Goal: Information Seeking & Learning: Learn about a topic

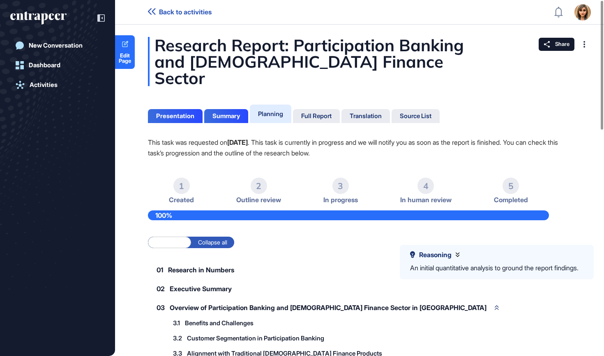
scroll to position [0, 0]
click at [58, 12] on icon "entrapeer-logo" at bounding box center [38, 17] width 56 height 13
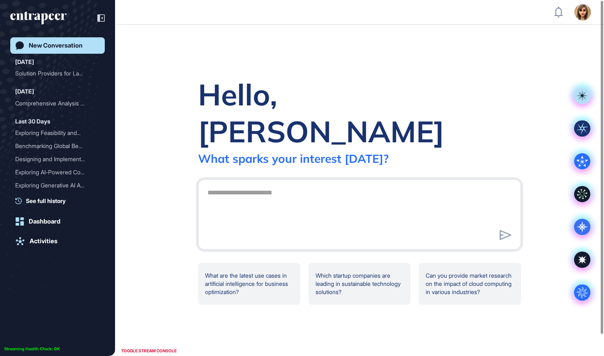
click at [58, 12] on icon "entrapeer-logo" at bounding box center [38, 17] width 56 height 13
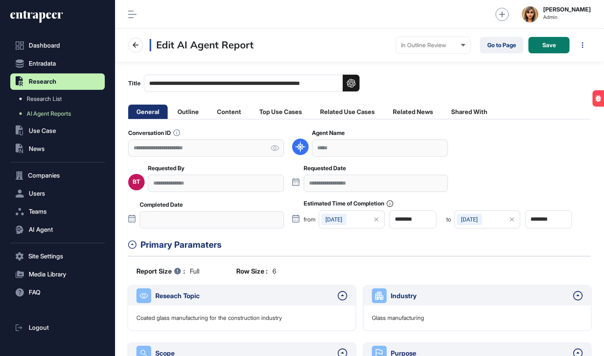
scroll to position [0, 0]
click at [187, 115] on li "Outline" at bounding box center [188, 112] width 38 height 14
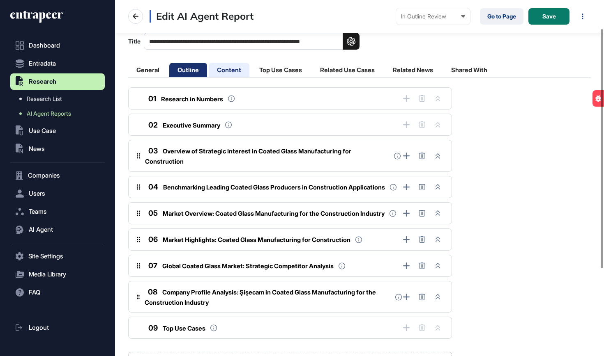
scroll to position [43, 0]
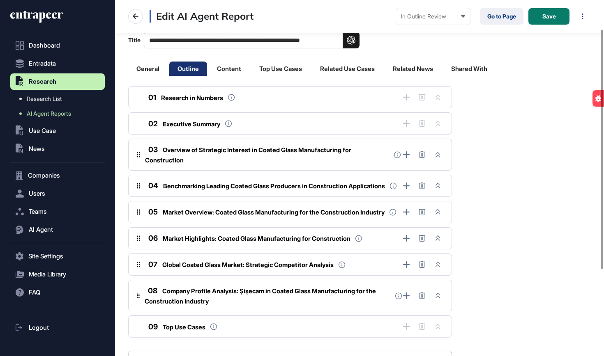
click at [228, 157] on div "03 Overview of Strategic Interest in Coated Glass Manufacturing for Construction" at bounding box center [267, 154] width 244 height 21
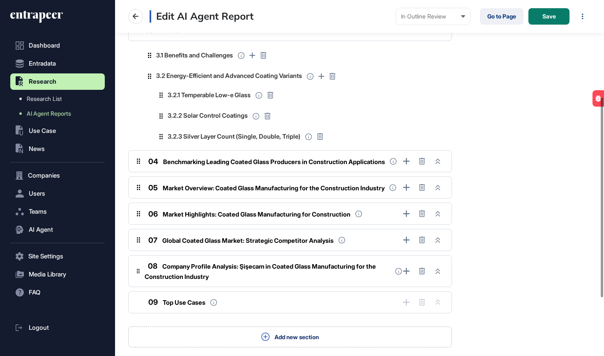
scroll to position [188, 0]
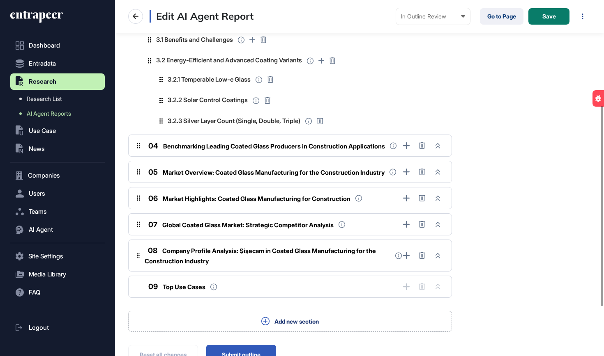
click at [228, 177] on span "Market Overview: Coated Glass Manufacturing for the Construction Industry" at bounding box center [274, 173] width 222 height 8
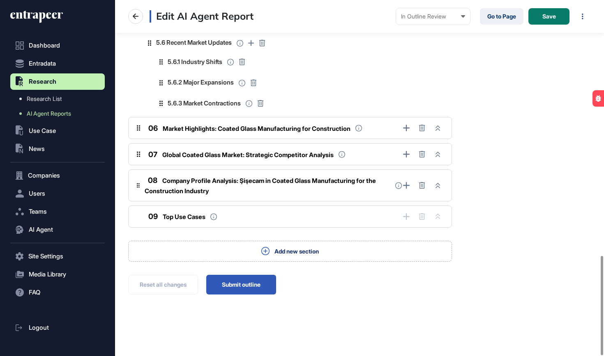
scroll to position [915, 0]
click at [238, 149] on div "07 Global Coated Glass Market: Strategic Competitor Analysis" at bounding box center [239, 154] width 188 height 11
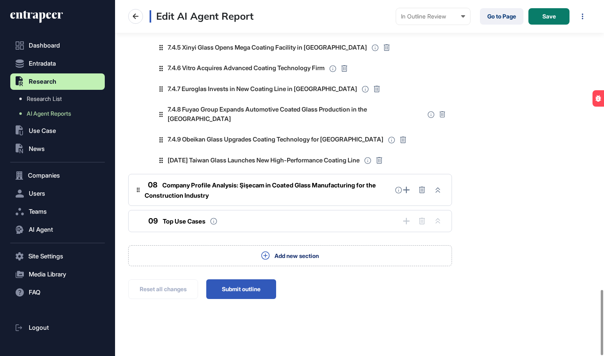
scroll to position [1578, 0]
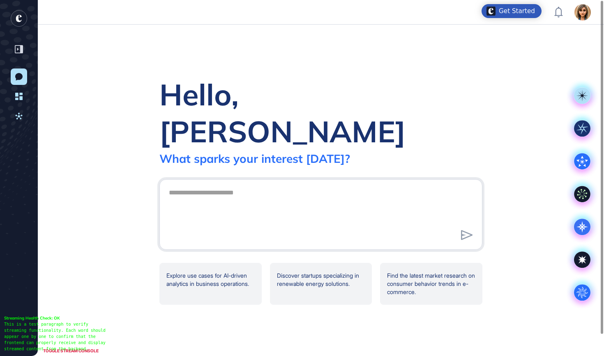
scroll to position [0, 0]
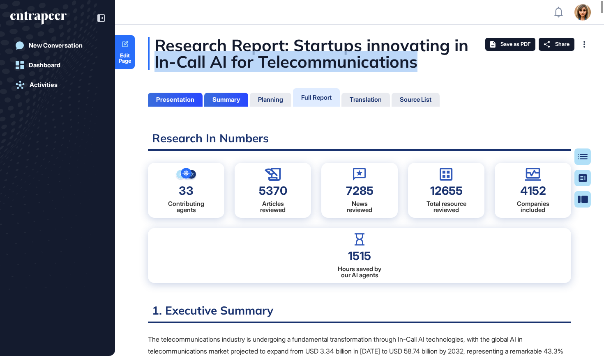
drag, startPoint x: 418, startPoint y: 64, endPoint x: 151, endPoint y: 62, distance: 266.9
click at [150, 62] on div "Research Report: Startups innovating in In-Call AI for Telecommunications" at bounding box center [359, 53] width 423 height 33
copy div "In-Call AI for Telecommunications"
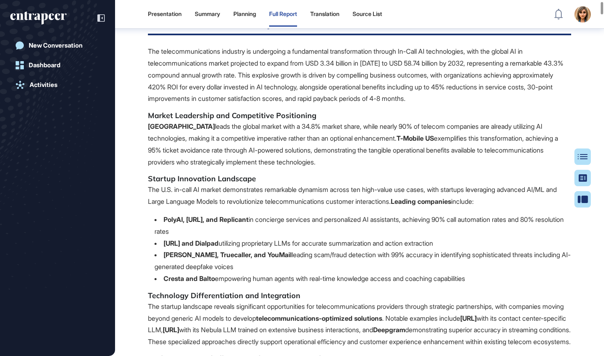
scroll to position [273, 0]
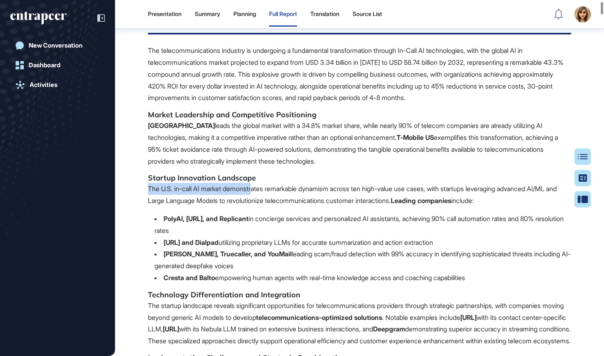
drag, startPoint x: 148, startPoint y: 185, endPoint x: 250, endPoint y: 184, distance: 102.7
click at [250, 184] on p "The U.S. in-call AI market demonstrates remarkable dynamism across ten high-val…" at bounding box center [359, 195] width 423 height 24
drag, startPoint x: 175, startPoint y: 186, endPoint x: 228, endPoint y: 184, distance: 53.0
click at [228, 184] on p "The U.S. in-call AI market demonstrates remarkable dynamism across ten high-val…" at bounding box center [359, 195] width 423 height 24
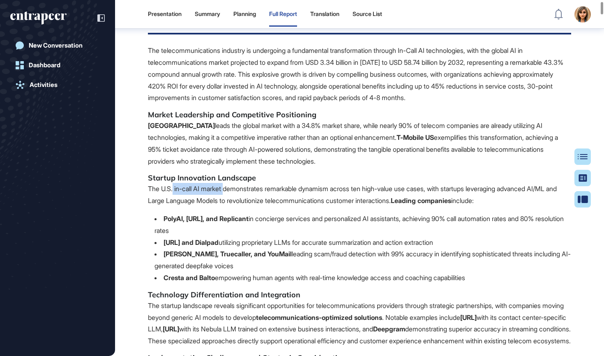
copy p "in-call AI market"
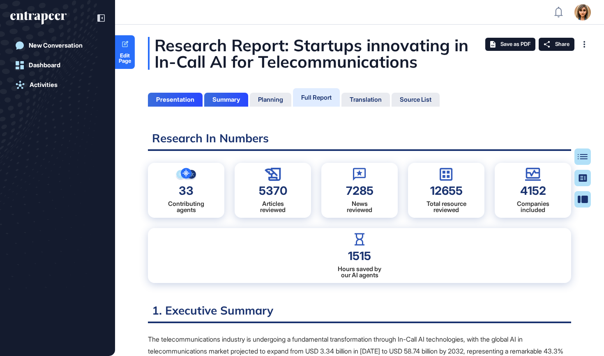
scroll to position [0, 0]
click at [165, 104] on div "Presentation" at bounding box center [175, 100] width 55 height 14
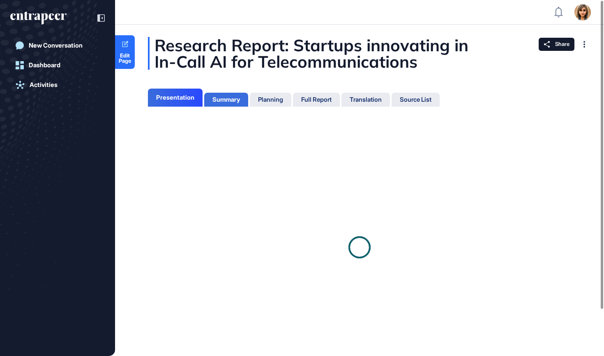
scroll to position [315, 2]
click at [244, 104] on div "Summary" at bounding box center [226, 100] width 44 height 14
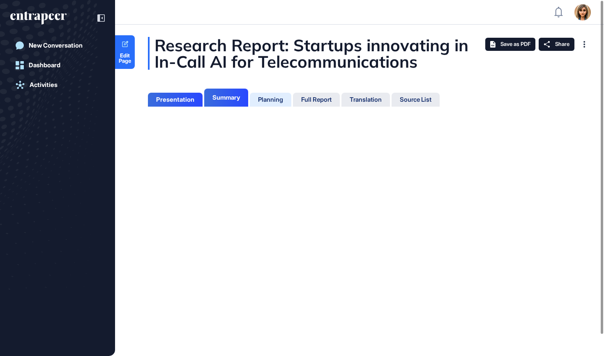
scroll to position [4, 0]
click at [274, 100] on div "Planning" at bounding box center [270, 99] width 25 height 7
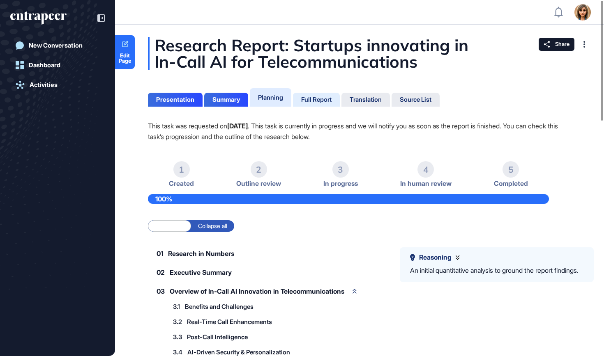
click at [317, 101] on div "Full Report" at bounding box center [316, 99] width 30 height 7
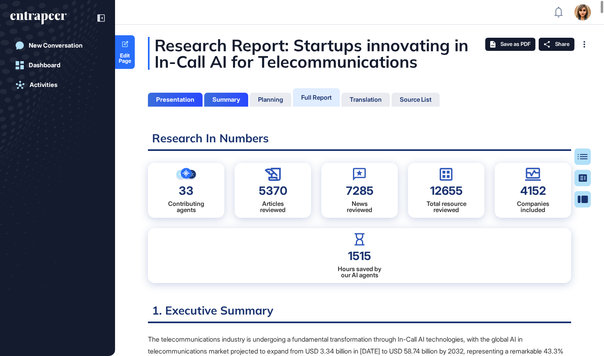
scroll to position [4, 0]
click at [132, 63] on span "Edit Page" at bounding box center [125, 58] width 20 height 11
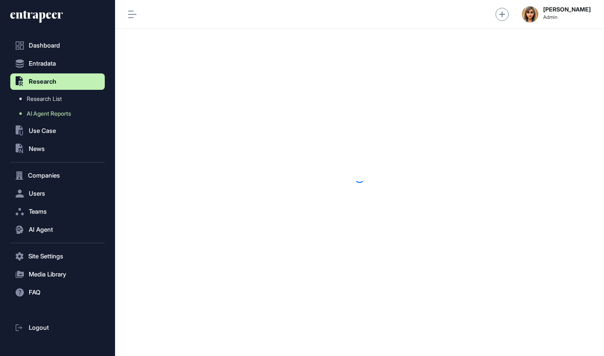
scroll to position [0, 0]
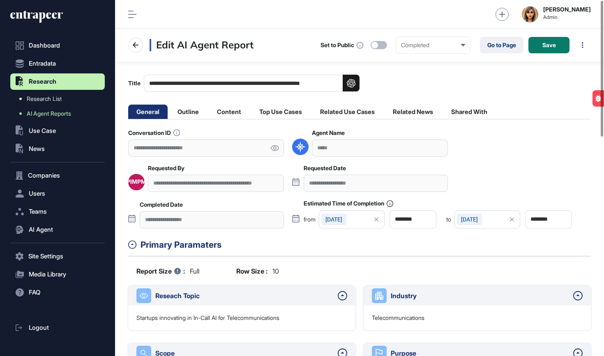
click at [275, 149] on icon at bounding box center [274, 148] width 9 height 6
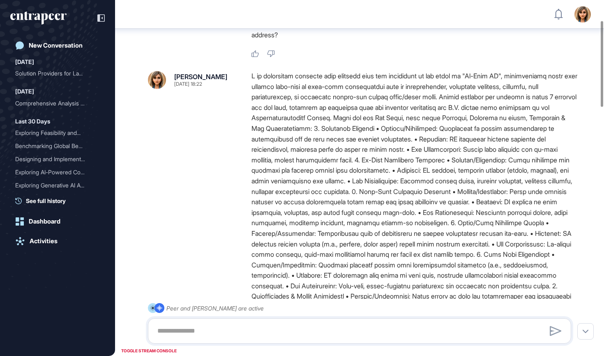
scroll to position [83, 0]
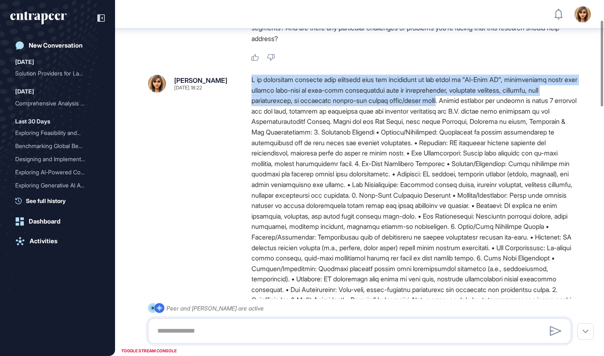
drag, startPoint x: 451, startPoint y: 101, endPoint x: 248, endPoint y: 77, distance: 204.2
click at [248, 77] on div "[PERSON_NAME] [DATE] 18:22" at bounding box center [359, 295] width 423 height 441
copy div "I am conducting research into startups that are innovating in the space of "In-…"
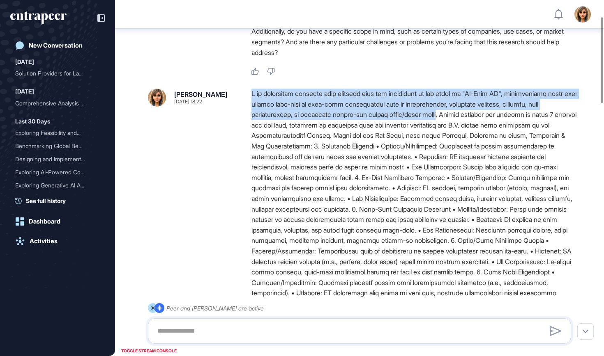
scroll to position [69, 0]
copy div "I am conducting research into startups that are innovating in the space of "In-…"
